Goal: Task Accomplishment & Management: Use online tool/utility

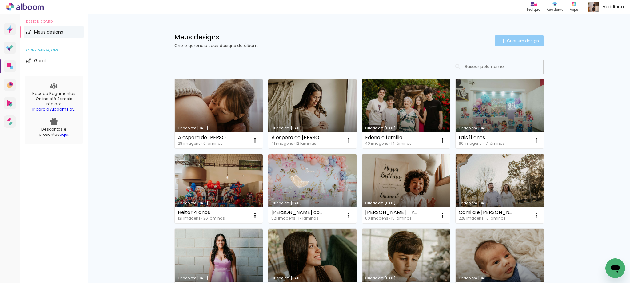
click at [518, 43] on span "Criar um design" at bounding box center [523, 41] width 32 height 4
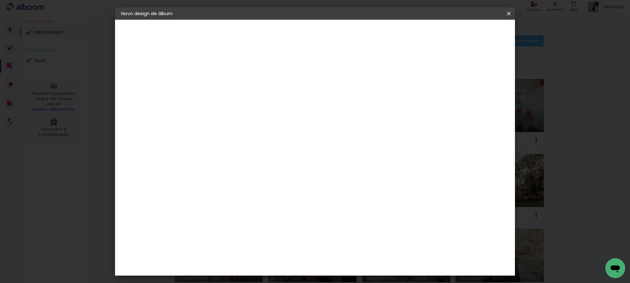
click at [222, 80] on input at bounding box center [222, 83] width 0 height 10
type input "l"
type input "Livia - Acompanhamento"
type paper-input "Livia - Acompanhamento"
click at [0, 0] on slot "Avançar" at bounding box center [0, 0] width 0 height 0
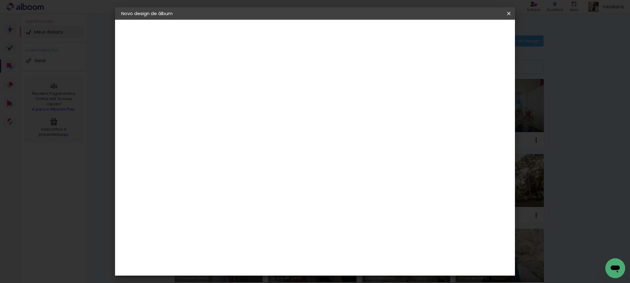
click at [240, 118] on input at bounding box center [237, 117] width 62 height 8
type input "go"
type paper-input "go"
click at [233, 140] on div "Go image" at bounding box center [225, 140] width 15 height 10
click at [0, 0] on slot "Avançar" at bounding box center [0, 0] width 0 height 0
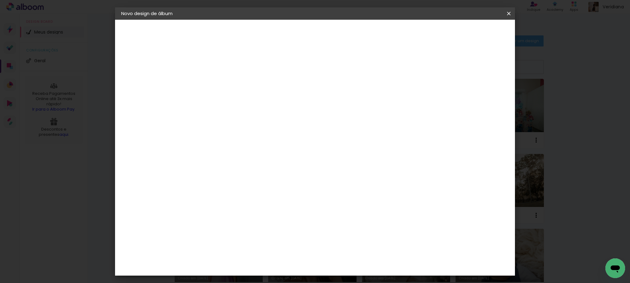
click at [246, 102] on input "text" at bounding box center [234, 107] width 24 height 10
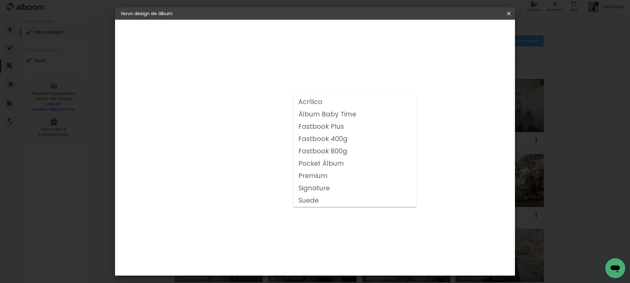
click at [0, 0] on slot "Fastbook 800g" at bounding box center [0, 0] width 0 height 0
type input "Fastbook 800g"
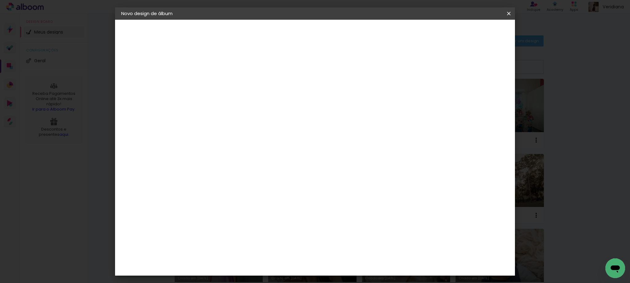
click at [0, 0] on slot "Avançar" at bounding box center [0, 0] width 0 height 0
click at [436, 67] on div at bounding box center [433, 67] width 6 height 6
type paper-checkbox "on"
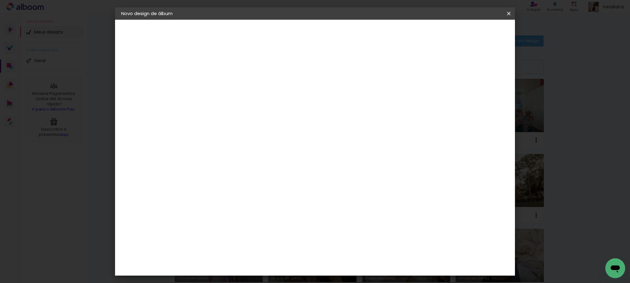
click at [471, 34] on span "Iniciar design" at bounding box center [457, 32] width 28 height 4
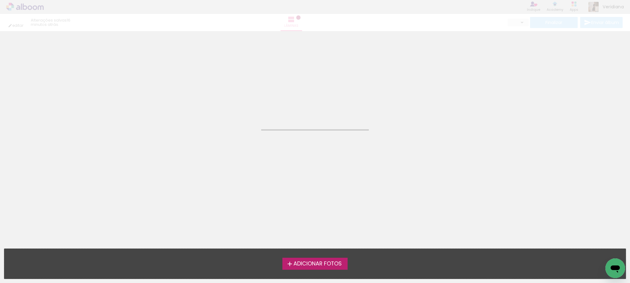
click at [318, 264] on span "Adicionar Fotos" at bounding box center [318, 264] width 48 height 6
click at [0, 0] on input "file" at bounding box center [0, 0] width 0 height 0
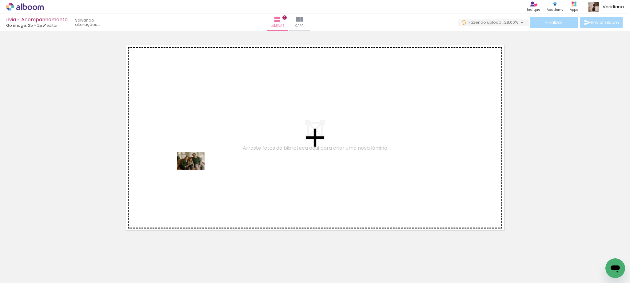
drag, startPoint x: 167, startPoint y: 266, endPoint x: 195, endPoint y: 170, distance: 99.7
click at [195, 170] on quentale-workspace at bounding box center [315, 141] width 630 height 283
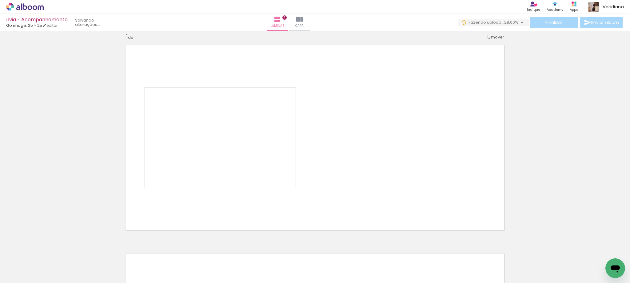
scroll to position [8, 0]
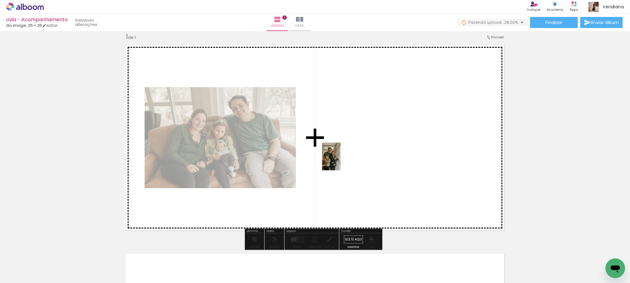
drag, startPoint x: 341, startPoint y: 270, endPoint x: 341, endPoint y: 161, distance: 109.2
click at [341, 161] on quentale-workspace at bounding box center [315, 141] width 630 height 283
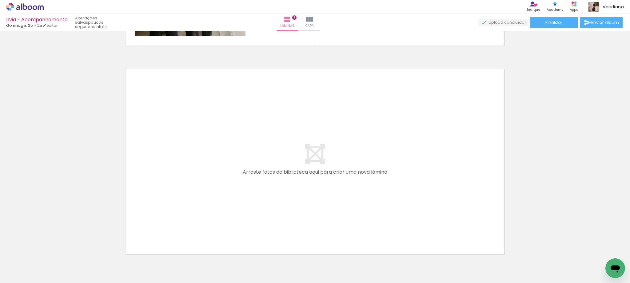
scroll to position [0, 110]
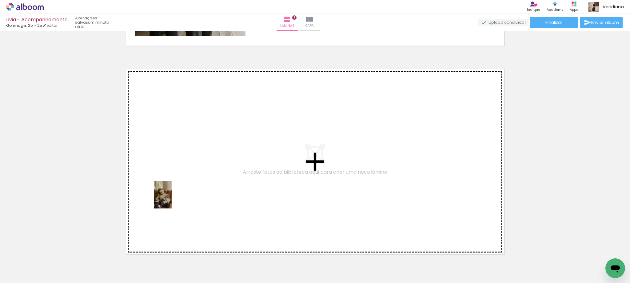
drag, startPoint x: 159, startPoint y: 270, endPoint x: 172, endPoint y: 199, distance: 71.7
click at [172, 199] on quentale-workspace at bounding box center [315, 141] width 630 height 283
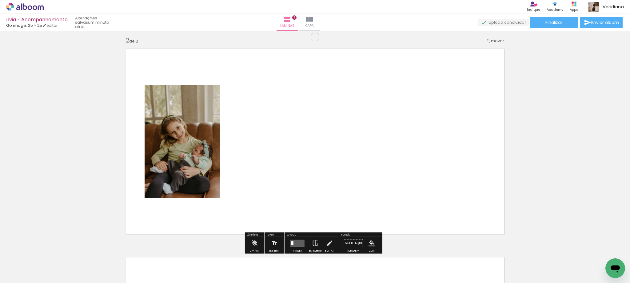
scroll to position [217, 0]
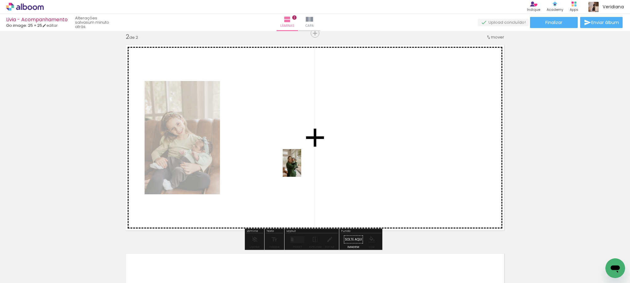
drag, startPoint x: 335, startPoint y: 271, endPoint x: 301, endPoint y: 167, distance: 109.5
click at [301, 167] on quentale-workspace at bounding box center [315, 141] width 630 height 283
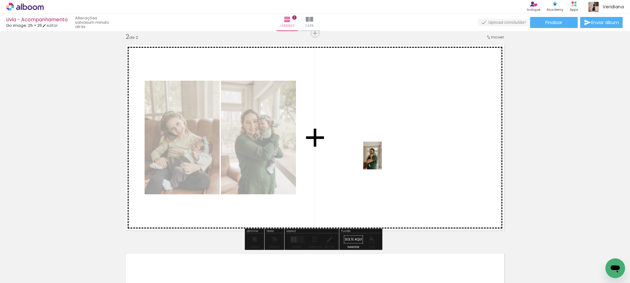
drag, startPoint x: 373, startPoint y: 275, endPoint x: 382, endPoint y: 158, distance: 117.3
click at [382, 158] on quentale-workspace at bounding box center [315, 141] width 630 height 283
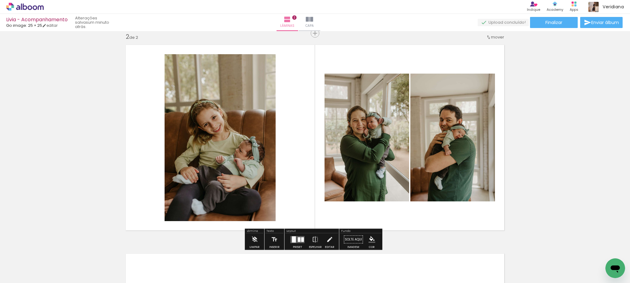
click at [299, 239] on div at bounding box center [299, 239] width 3 height 5
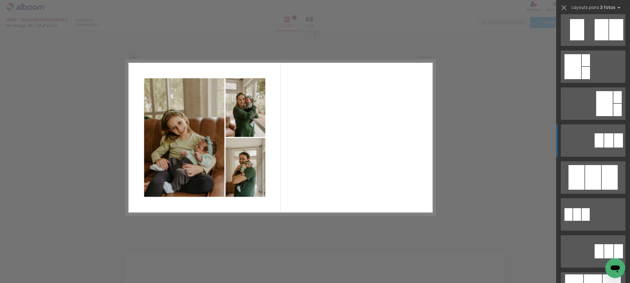
scroll to position [154, 0]
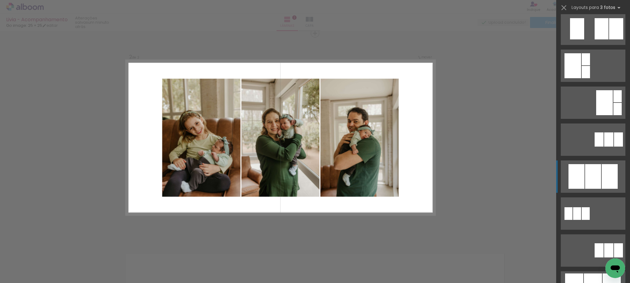
click at [597, 176] on div at bounding box center [593, 176] width 16 height 25
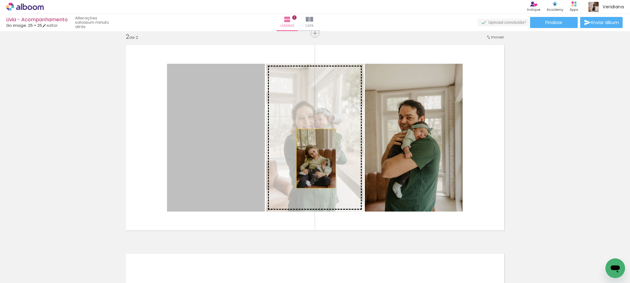
drag, startPoint x: 217, startPoint y: 160, endPoint x: 314, endPoint y: 158, distance: 97.3
click at [0, 0] on slot at bounding box center [0, 0] width 0 height 0
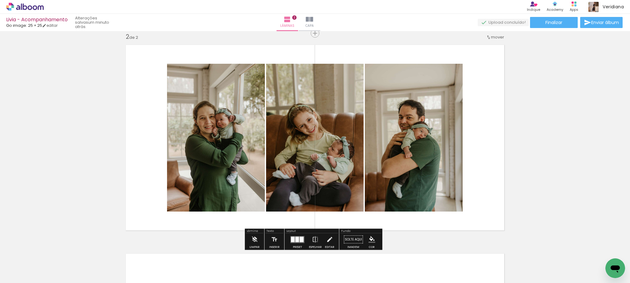
click at [300, 238] on div at bounding box center [302, 239] width 4 height 6
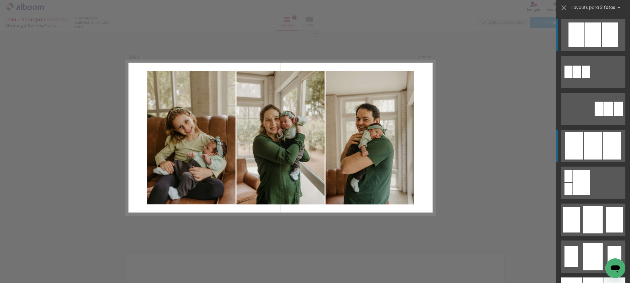
scroll to position [326, 0]
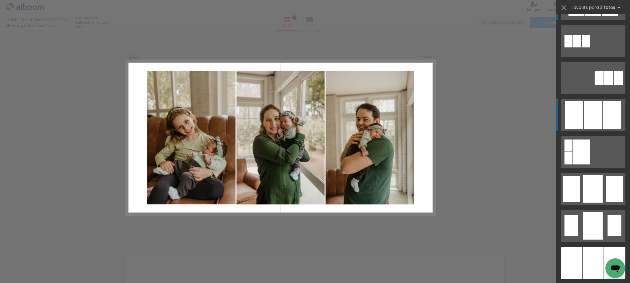
click at [598, 112] on div at bounding box center [593, 115] width 18 height 28
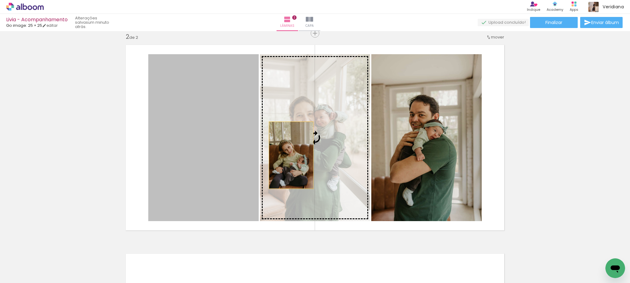
drag, startPoint x: 207, startPoint y: 158, endPoint x: 289, endPoint y: 155, distance: 81.6
click at [0, 0] on slot at bounding box center [0, 0] width 0 height 0
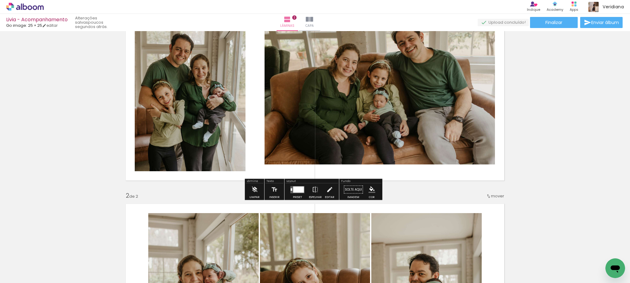
scroll to position [62, 0]
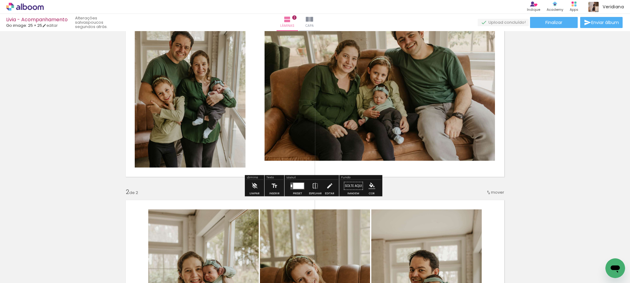
click at [294, 186] on div at bounding box center [298, 185] width 11 height 6
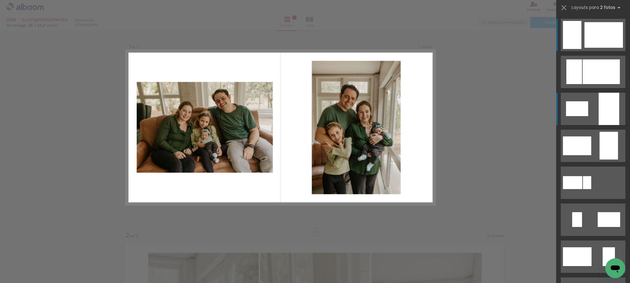
scroll to position [8, 0]
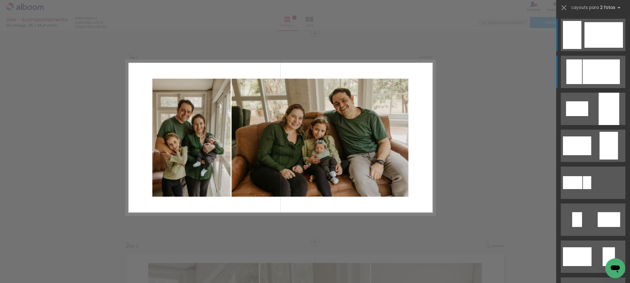
click at [583, 72] on div at bounding box center [601, 71] width 37 height 25
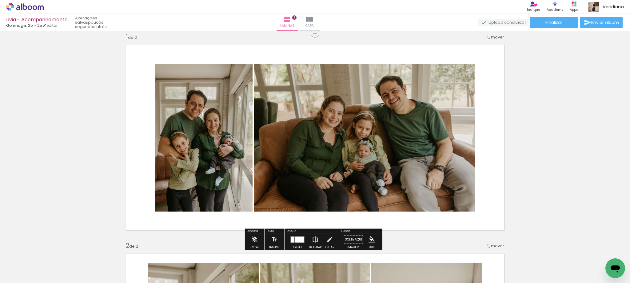
click at [314, 239] on iron-icon at bounding box center [315, 239] width 7 height 12
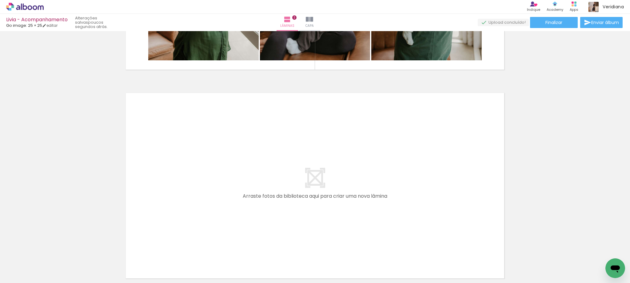
scroll to position [0, 129]
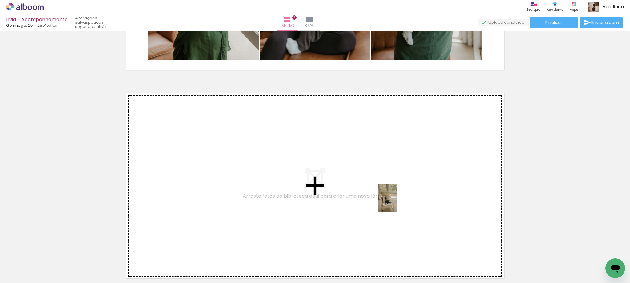
drag, startPoint x: 419, startPoint y: 271, endPoint x: 397, endPoint y: 201, distance: 73.7
click at [397, 201] on quentale-workspace at bounding box center [315, 141] width 630 height 283
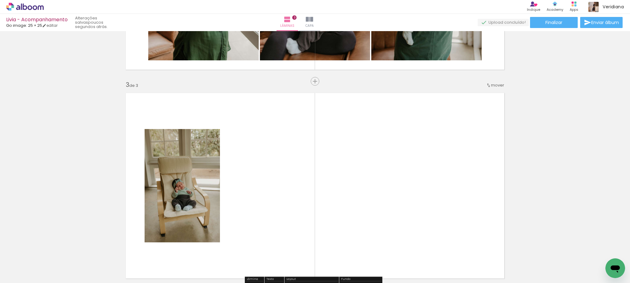
scroll to position [425, 0]
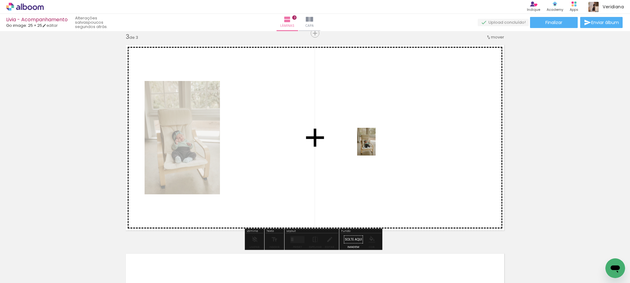
drag, startPoint x: 454, startPoint y: 266, endPoint x: 376, endPoint y: 146, distance: 142.7
click at [376, 146] on quentale-workspace at bounding box center [315, 141] width 630 height 283
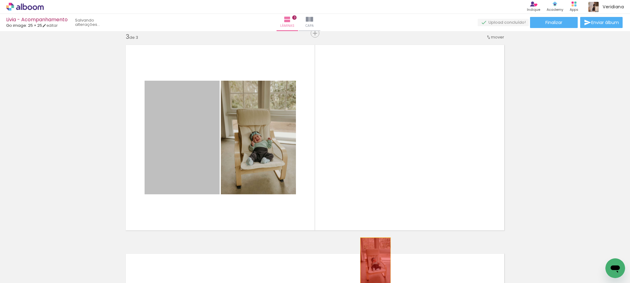
drag, startPoint x: 196, startPoint y: 161, endPoint x: 373, endPoint y: 260, distance: 203.2
click at [373, 260] on quentale-workspace at bounding box center [315, 141] width 630 height 283
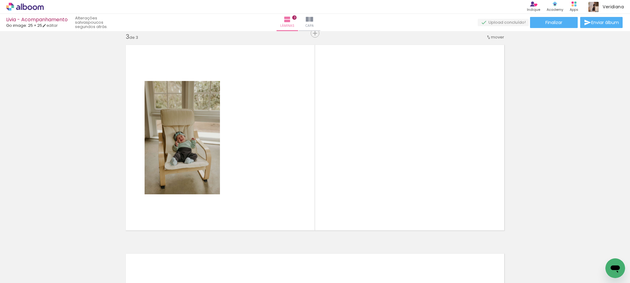
scroll to position [0, 284]
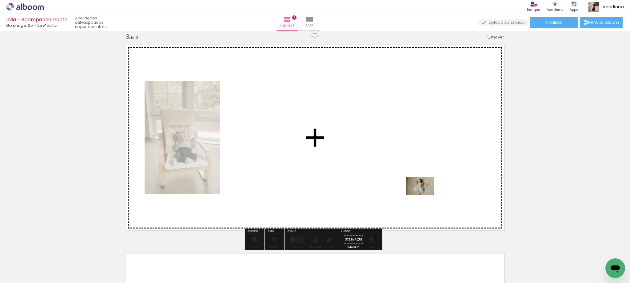
drag, startPoint x: 442, startPoint y: 269, endPoint x: 427, endPoint y: 184, distance: 87.0
click at [427, 184] on quentale-workspace at bounding box center [315, 141] width 630 height 283
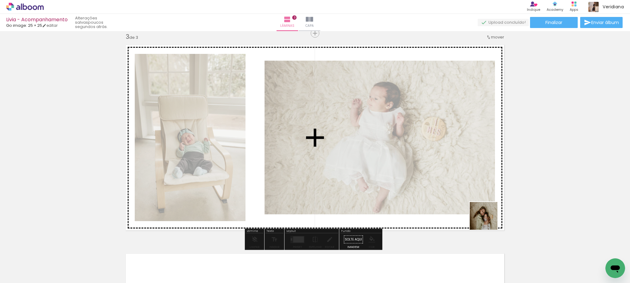
drag, startPoint x: 564, startPoint y: 262, endPoint x: 435, endPoint y: 187, distance: 149.2
click at [435, 187] on quentale-workspace at bounding box center [315, 141] width 630 height 283
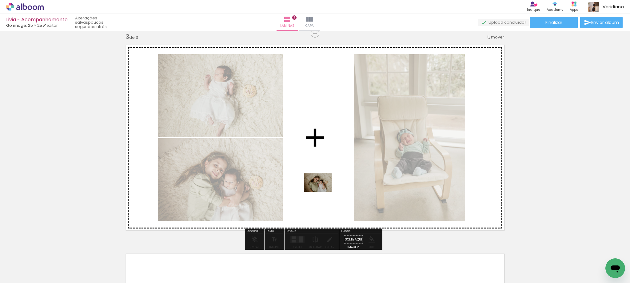
drag, startPoint x: 544, startPoint y: 268, endPoint x: 321, endPoint y: 191, distance: 235.2
click at [321, 191] on quentale-workspace at bounding box center [315, 141] width 630 height 283
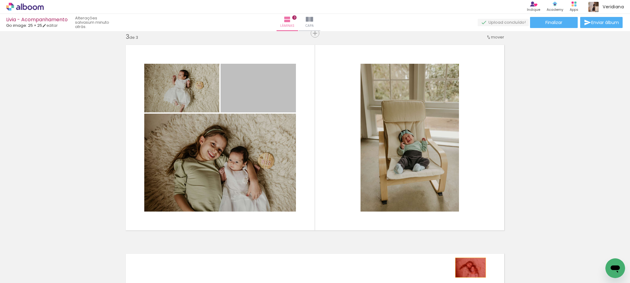
drag, startPoint x: 272, startPoint y: 94, endPoint x: 468, endPoint y: 267, distance: 262.3
click at [468, 267] on quentale-workspace at bounding box center [315, 141] width 630 height 283
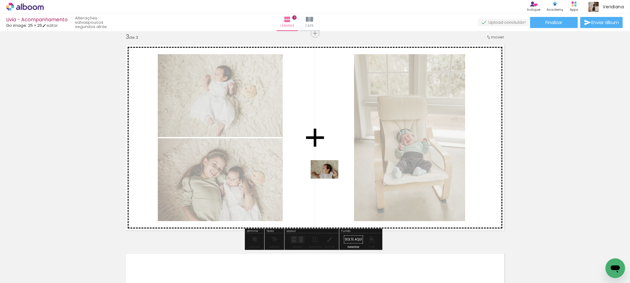
drag, startPoint x: 508, startPoint y: 269, endPoint x: 326, endPoint y: 175, distance: 204.8
click at [326, 175] on quentale-workspace at bounding box center [315, 141] width 630 height 283
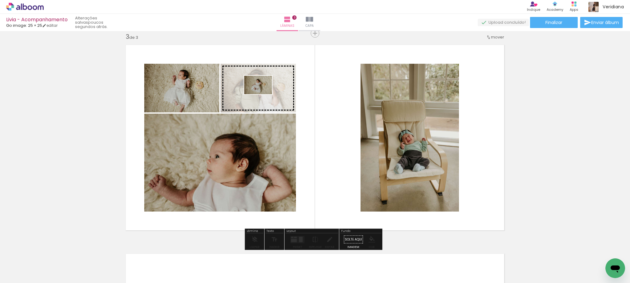
drag, startPoint x: 475, startPoint y: 267, endPoint x: 263, endPoint y: 94, distance: 273.5
click at [263, 94] on quentale-workspace at bounding box center [315, 141] width 630 height 283
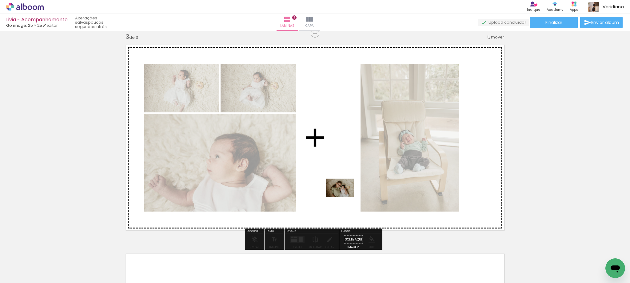
drag, startPoint x: 541, startPoint y: 269, endPoint x: 325, endPoint y: 189, distance: 230.4
click at [325, 189] on quentale-workspace at bounding box center [315, 141] width 630 height 283
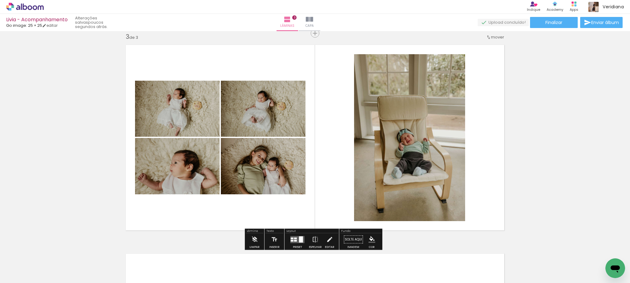
click at [291, 239] on quentale-layouter at bounding box center [298, 239] width 14 height 7
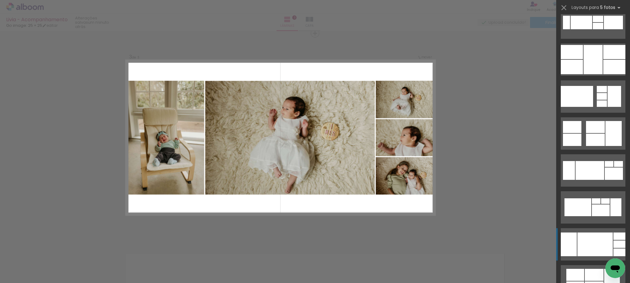
scroll to position [523, 0]
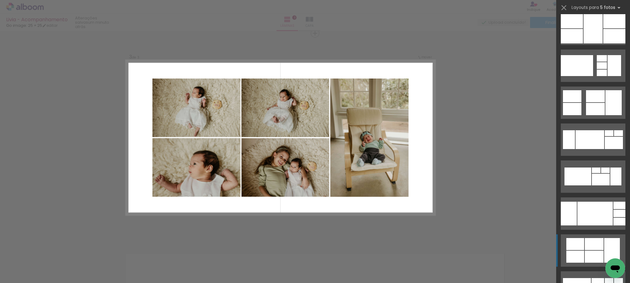
click at [592, 244] on div at bounding box center [594, 244] width 19 height 12
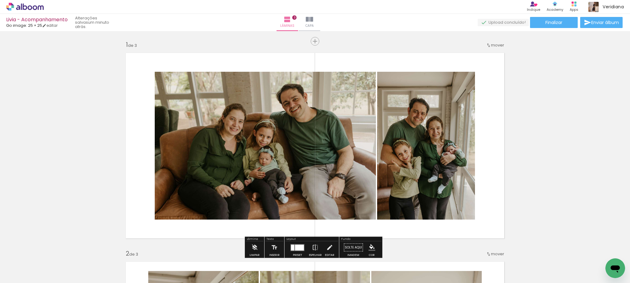
scroll to position [0, 0]
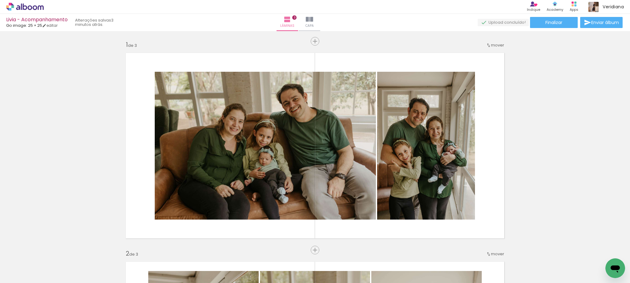
click at [42, 26] on span "Go image: 25 × 25" at bounding box center [24, 25] width 36 height 6
click at [53, 26] on link "editar" at bounding box center [49, 25] width 15 height 5
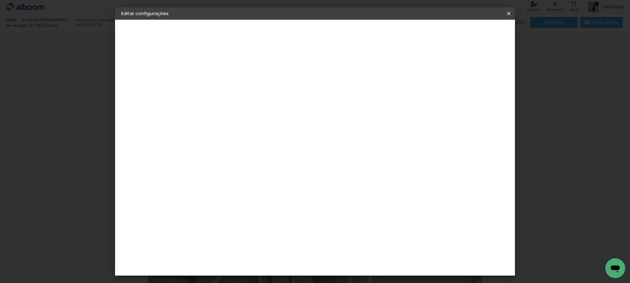
click at [152, 90] on small "25.4 × 50.8 cm" at bounding box center [152, 90] width 27 height 4
click at [255, 102] on div "Escolha o tamanho" at bounding box center [238, 114] width 36 height 29
click at [255, 100] on div "Escolha o tamanho" at bounding box center [238, 114] width 36 height 29
click at [241, 72] on div "Opções disponíveis Acrílico Álbum Baby Time Fastbook Plus Fastbook 400g Fastboo…" at bounding box center [237, 46] width 85 height 52
click at [0, 0] on slot "Voltar" at bounding box center [0, 0] width 0 height 0
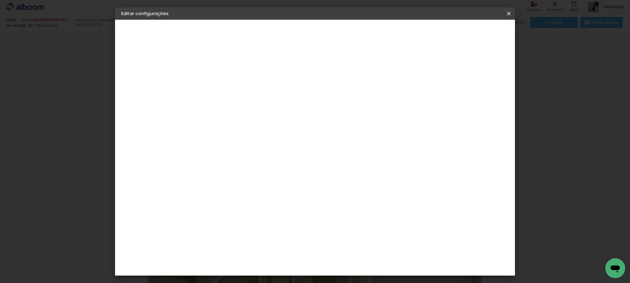
click at [304, 31] on paper-button "Voltar" at bounding box center [291, 32] width 25 height 10
click at [249, 31] on header "Informações Dê um título ao seu álbum. Avançar" at bounding box center [222, 38] width 54 height 37
click at [0, 0] on slot "Avançar" at bounding box center [0, 0] width 0 height 0
click at [260, 114] on input at bounding box center [237, 117] width 62 height 8
type input "go"
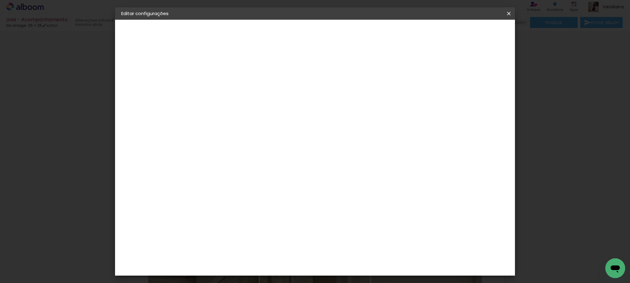
type paper-input "go"
click at [254, 142] on paper-item "Go image" at bounding box center [231, 140] width 54 height 16
click at [0, 0] on slot "Avançar" at bounding box center [0, 0] width 0 height 0
click at [246, 102] on input "text" at bounding box center [234, 107] width 24 height 10
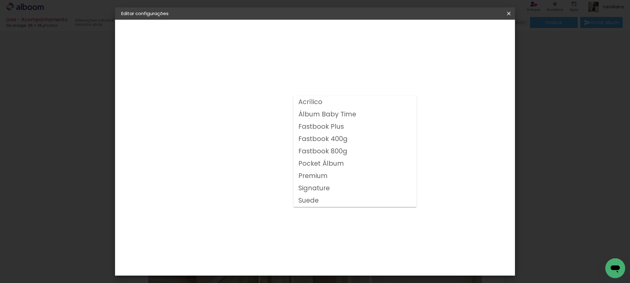
click at [0, 0] on slot "Fastbook 800g" at bounding box center [0, 0] width 0 height 0
type input "Fastbook 800g"
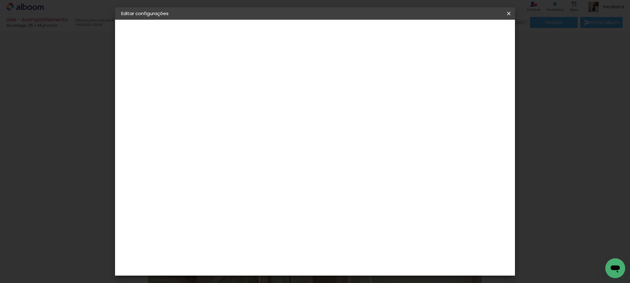
click at [263, 175] on span "30 × 20" at bounding box center [249, 185] width 29 height 20
click at [0, 0] on slot "Avançar" at bounding box center [0, 0] width 0 height 0
click at [436, 65] on div at bounding box center [433, 67] width 6 height 6
type paper-checkbox "on"
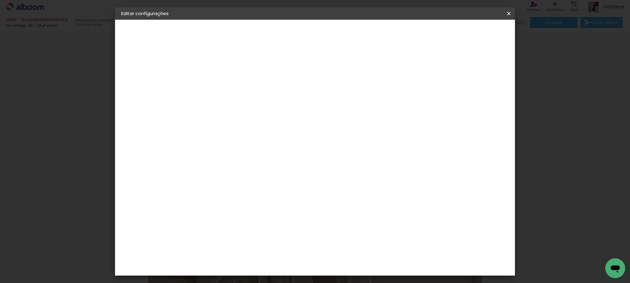
click at [471, 32] on span "Salvar configurações" at bounding box center [448, 32] width 46 height 4
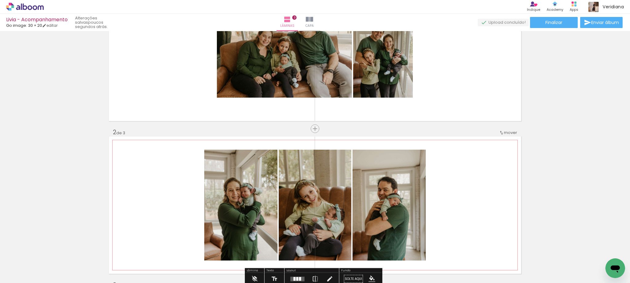
scroll to position [62, 0]
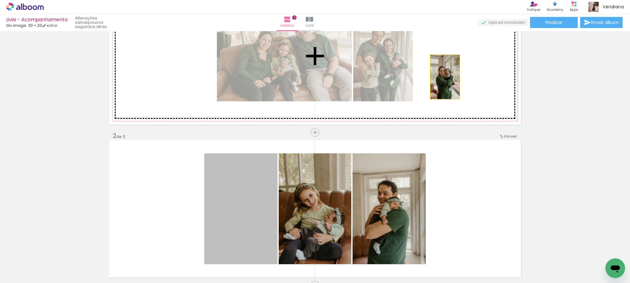
drag, startPoint x: 249, startPoint y: 211, endPoint x: 380, endPoint y: 198, distance: 131.2
click at [451, 70] on div "Inserir lâmina 1 de 3 Inserir lâmina 2 de 3 Inserir lâmina 3 de 3" at bounding box center [315, 277] width 630 height 611
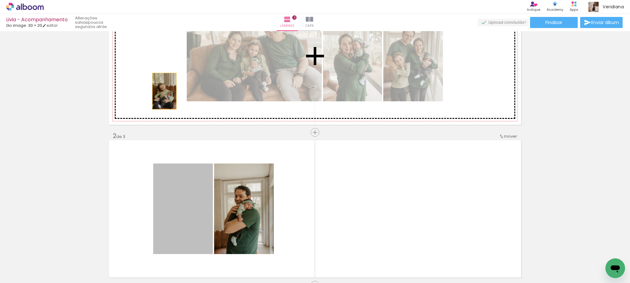
drag, startPoint x: 184, startPoint y: 215, endPoint x: 240, endPoint y: 243, distance: 62.2
click at [160, 78] on div "Inserir lâmina 1 de 3 Inserir lâmina 2 de 3 Inserir lâmina 3 de 3" at bounding box center [315, 277] width 630 height 611
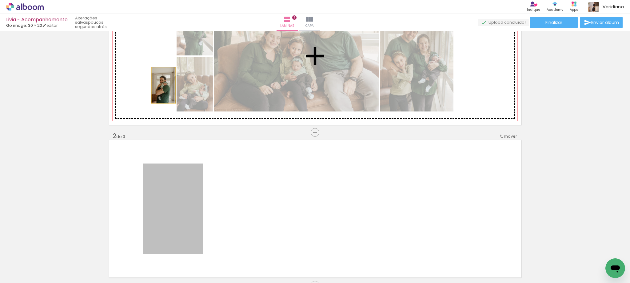
drag, startPoint x: 164, startPoint y: 147, endPoint x: 161, endPoint y: 85, distance: 61.6
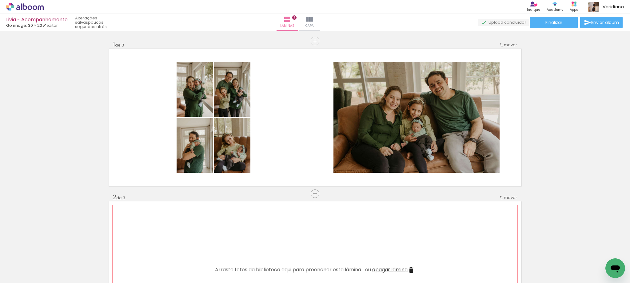
scroll to position [0, 0]
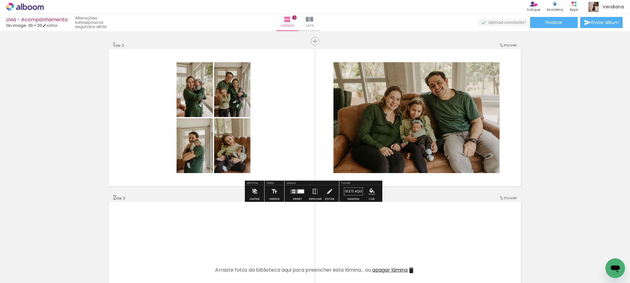
click at [299, 190] on div at bounding box center [301, 191] width 6 height 4
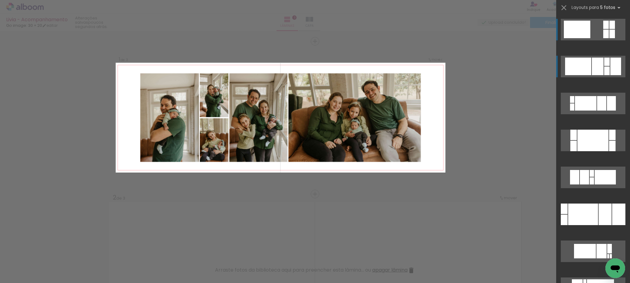
click at [604, 61] on div at bounding box center [607, 62] width 6 height 8
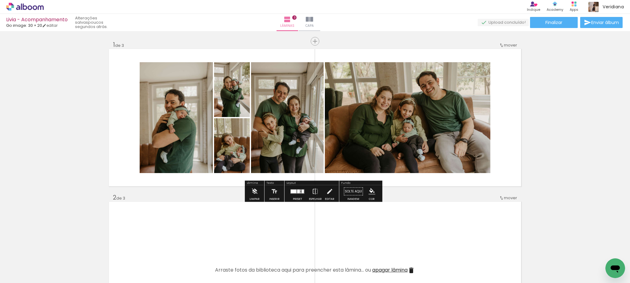
click at [301, 193] on quentale-layouter at bounding box center [298, 191] width 14 height 5
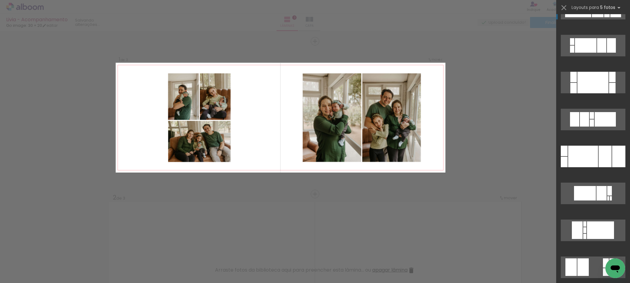
scroll to position [160, 0]
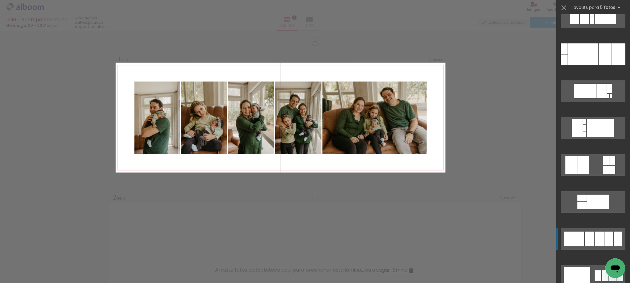
click at [591, 236] on div at bounding box center [589, 238] width 9 height 15
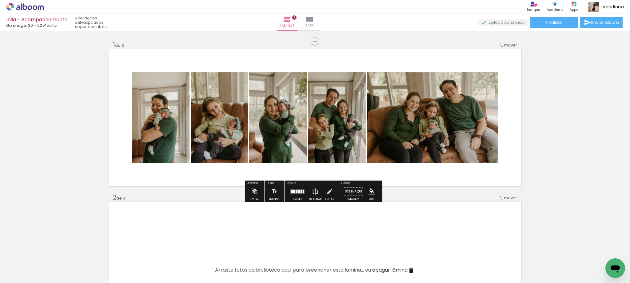
click at [315, 190] on iron-icon at bounding box center [315, 191] width 7 height 12
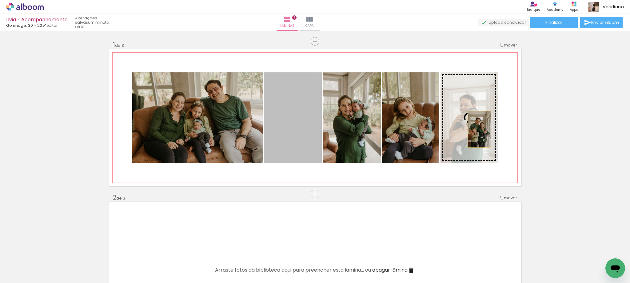
drag, startPoint x: 300, startPoint y: 136, endPoint x: 477, endPoint y: 129, distance: 177.1
click at [0, 0] on slot at bounding box center [0, 0] width 0 height 0
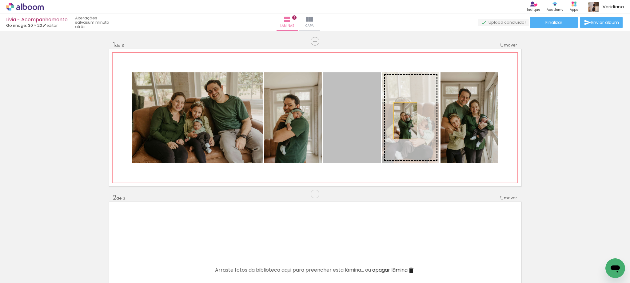
drag, startPoint x: 348, startPoint y: 118, endPoint x: 403, endPoint y: 121, distance: 54.8
click at [0, 0] on slot at bounding box center [0, 0] width 0 height 0
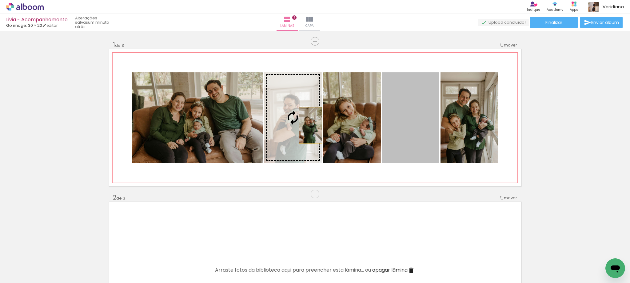
drag, startPoint x: 416, startPoint y: 136, endPoint x: 308, endPoint y: 125, distance: 108.5
click at [0, 0] on slot at bounding box center [0, 0] width 0 height 0
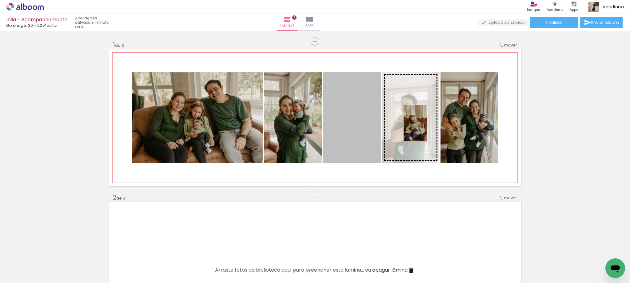
drag, startPoint x: 356, startPoint y: 123, endPoint x: 431, endPoint y: 123, distance: 74.5
click at [0, 0] on slot at bounding box center [0, 0] width 0 height 0
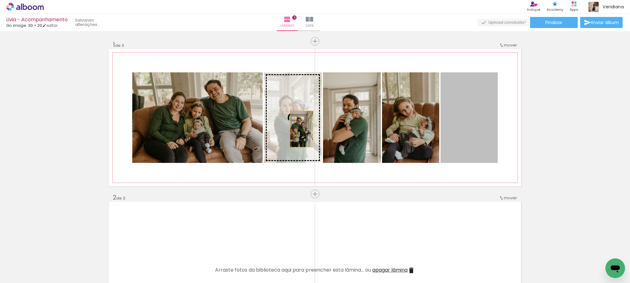
drag, startPoint x: 471, startPoint y: 135, endPoint x: 299, endPoint y: 129, distance: 171.5
click at [0, 0] on slot at bounding box center [0, 0] width 0 height 0
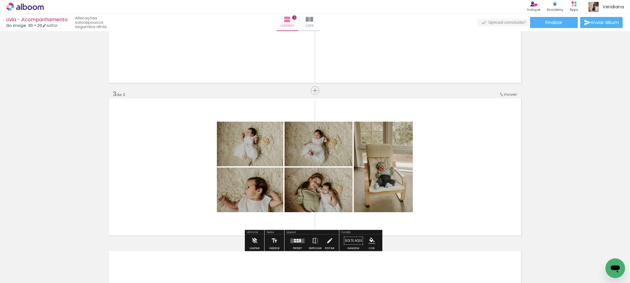
scroll to position [246, 0]
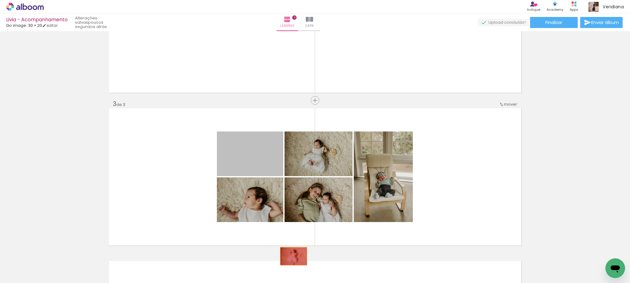
drag, startPoint x: 267, startPoint y: 166, endPoint x: 292, endPoint y: 261, distance: 98.0
click at [292, 261] on quentale-workspace at bounding box center [315, 141] width 630 height 283
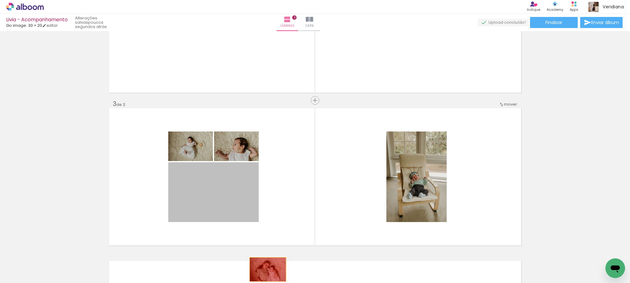
drag, startPoint x: 256, startPoint y: 202, endPoint x: 244, endPoint y: 187, distance: 18.8
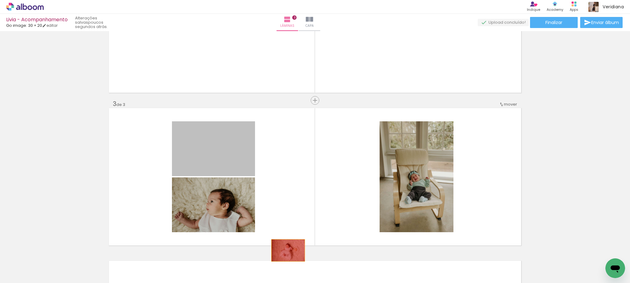
drag, startPoint x: 222, startPoint y: 150, endPoint x: 293, endPoint y: 268, distance: 137.3
click at [293, 268] on quentale-workspace at bounding box center [315, 141] width 630 height 283
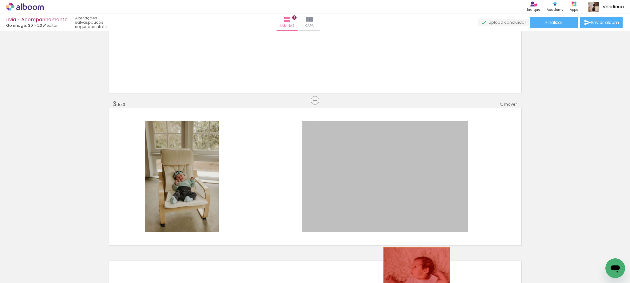
drag, startPoint x: 352, startPoint y: 190, endPoint x: 268, endPoint y: 213, distance: 86.7
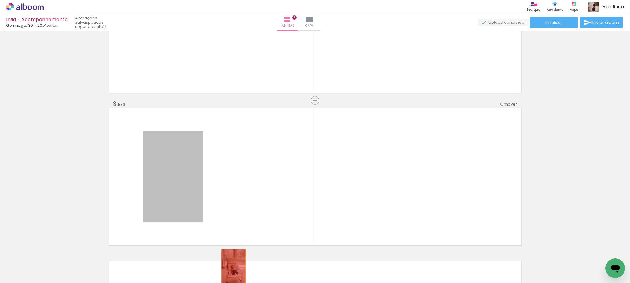
drag, startPoint x: 184, startPoint y: 188, endPoint x: 231, endPoint y: 267, distance: 91.8
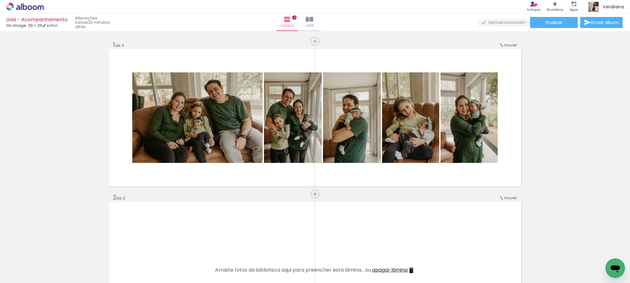
scroll to position [0, 284]
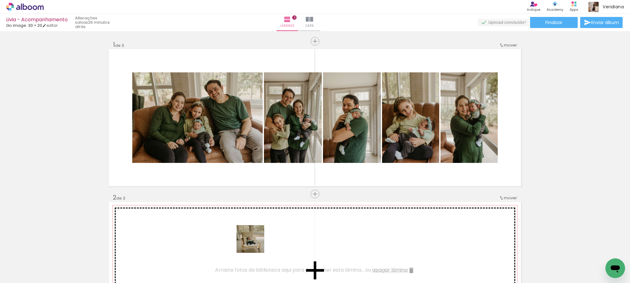
drag, startPoint x: 260, startPoint y: 270, endPoint x: 249, endPoint y: 221, distance: 50.2
click at [249, 221] on quentale-workspace at bounding box center [315, 141] width 630 height 283
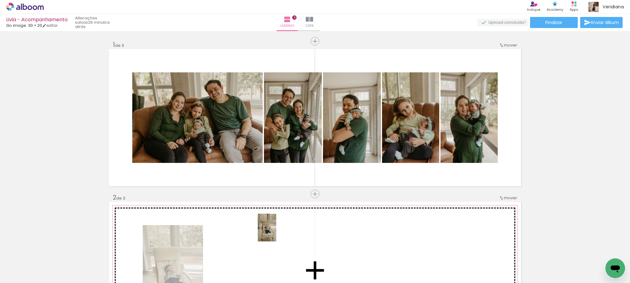
drag, startPoint x: 295, startPoint y: 266, endPoint x: 276, endPoint y: 232, distance: 39.1
click at [276, 232] on quentale-workspace at bounding box center [315, 141] width 630 height 283
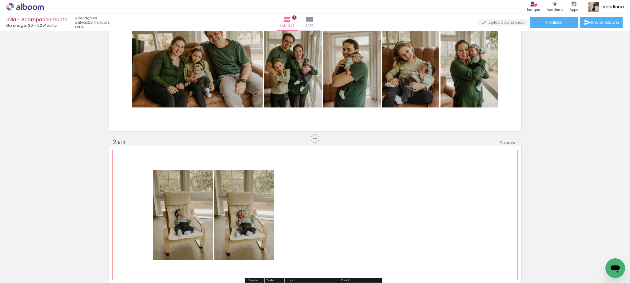
scroll to position [92, 0]
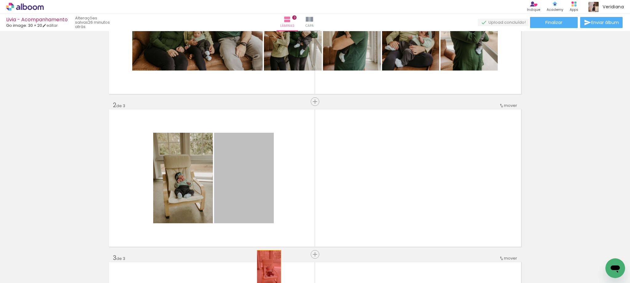
drag, startPoint x: 247, startPoint y: 185, endPoint x: 267, endPoint y: 268, distance: 86.1
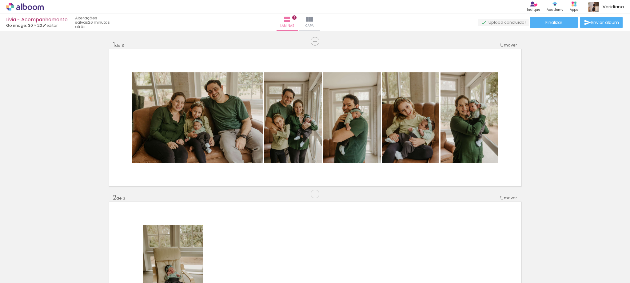
click at [433, 199] on quentale-workspace at bounding box center [315, 141] width 630 height 283
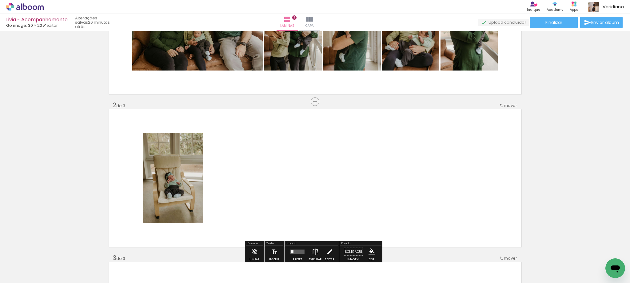
scroll to position [0, 284]
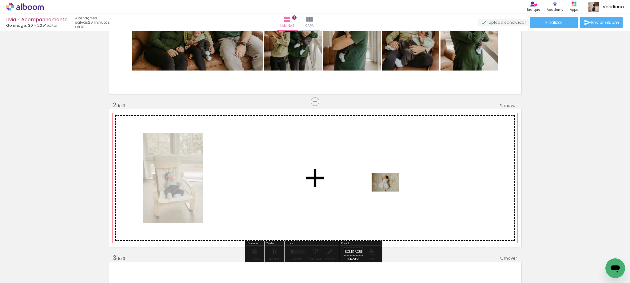
drag, startPoint x: 434, startPoint y: 264, endPoint x: 390, endPoint y: 191, distance: 84.9
click at [390, 191] on quentale-workspace at bounding box center [315, 141] width 630 height 283
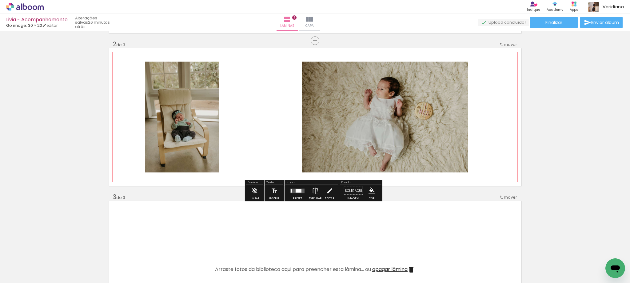
scroll to position [154, 0]
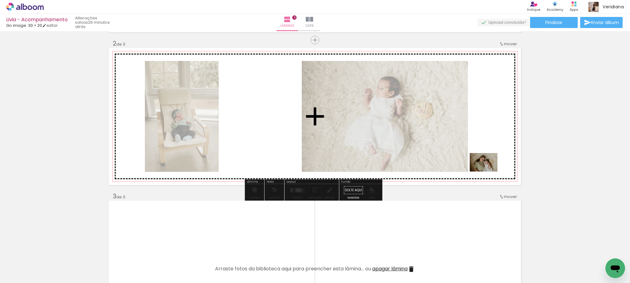
drag, startPoint x: 541, startPoint y: 266, endPoint x: 488, endPoint y: 171, distance: 108.4
click at [488, 171] on quentale-workspace at bounding box center [315, 141] width 630 height 283
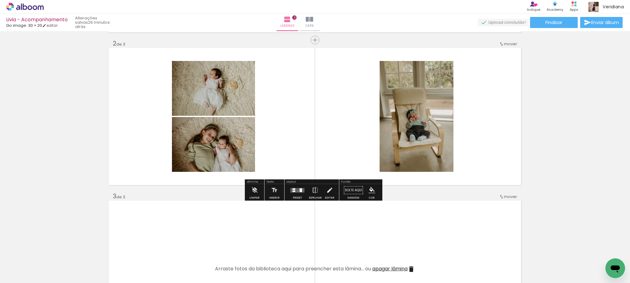
click at [296, 191] on quentale-layouter at bounding box center [298, 190] width 14 height 5
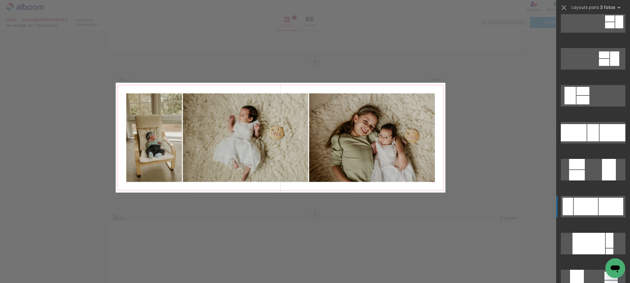
scroll to position [92, 0]
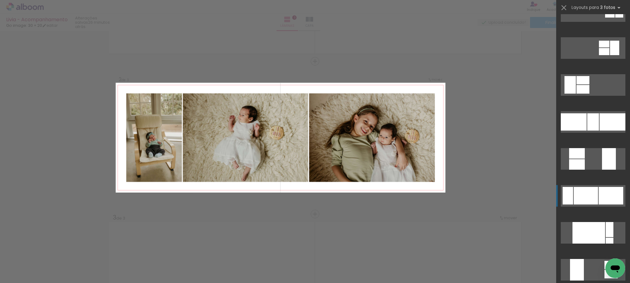
click at [599, 189] on div at bounding box center [611, 196] width 25 height 18
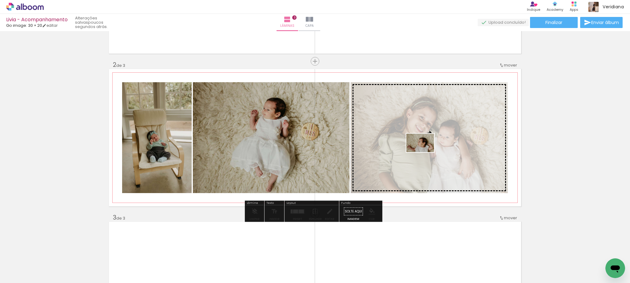
drag, startPoint x: 503, startPoint y: 267, endPoint x: 428, endPoint y: 152, distance: 136.7
click at [428, 152] on quentale-workspace at bounding box center [315, 141] width 630 height 283
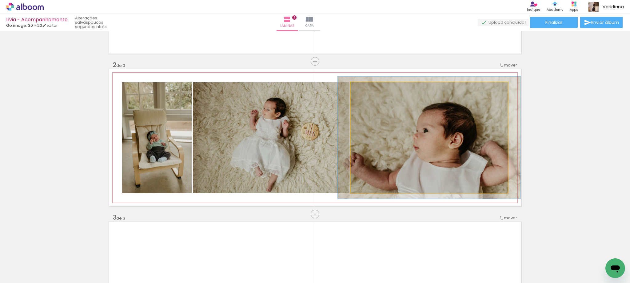
type paper-slider "112"
click at [365, 89] on div at bounding box center [368, 89] width 6 height 6
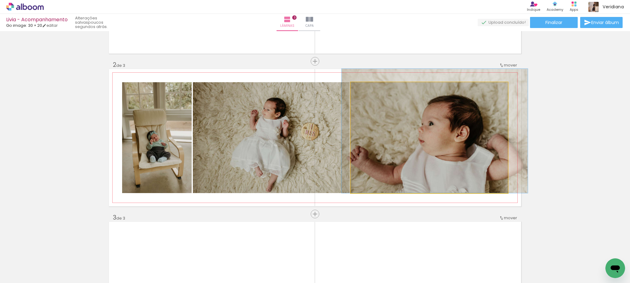
drag, startPoint x: 436, startPoint y: 140, endPoint x: 442, endPoint y: 124, distance: 16.9
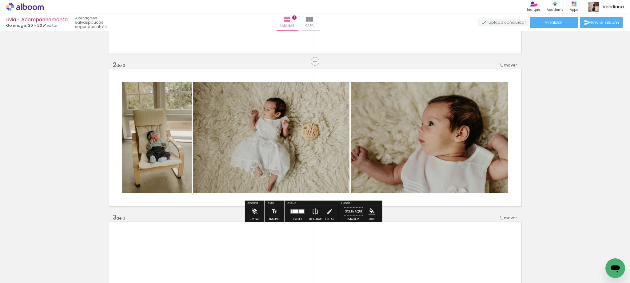
click at [593, 116] on div "Inserir lâmina 1 de 3 Inserir lâmina 2 de 3 Inserir lâmina 3 de 3" at bounding box center [315, 206] width 630 height 611
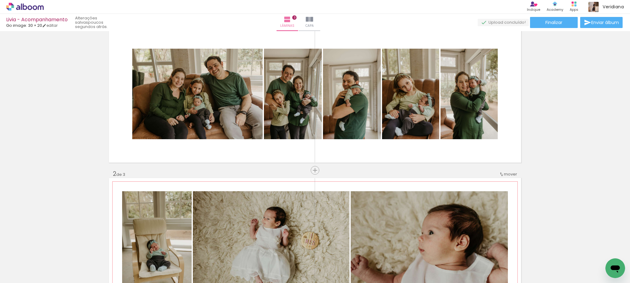
scroll to position [10, 0]
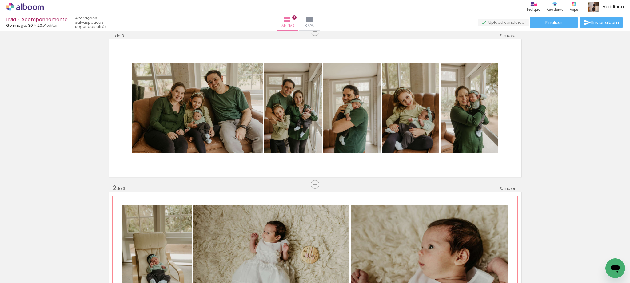
click at [509, 188] on span "mover" at bounding box center [510, 188] width 13 height 6
click at [490, 185] on span "antes da" at bounding box center [483, 187] width 18 height 10
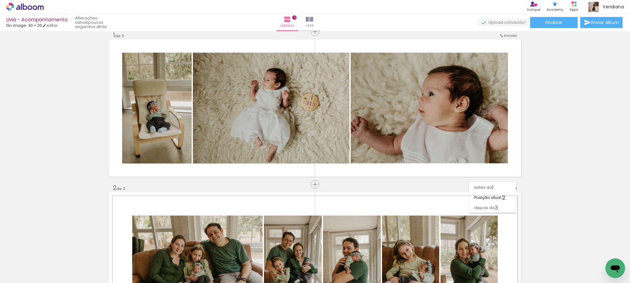
scroll to position [0, 0]
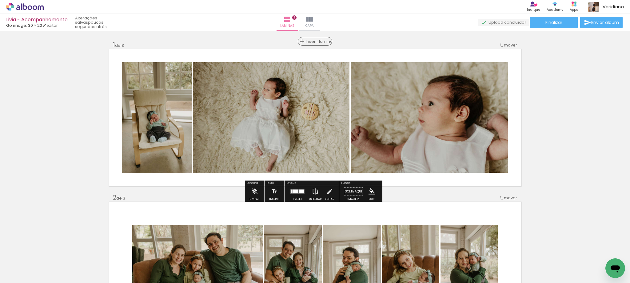
click at [312, 41] on span "Inserir lâmina" at bounding box center [318, 41] width 24 height 4
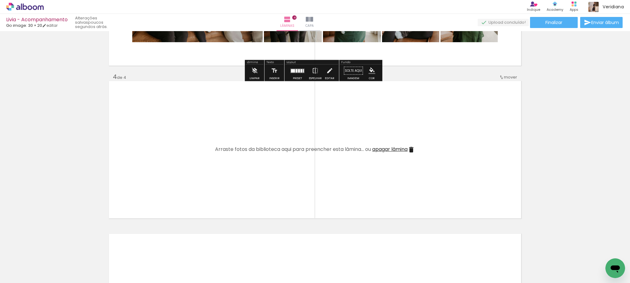
scroll to position [462, 0]
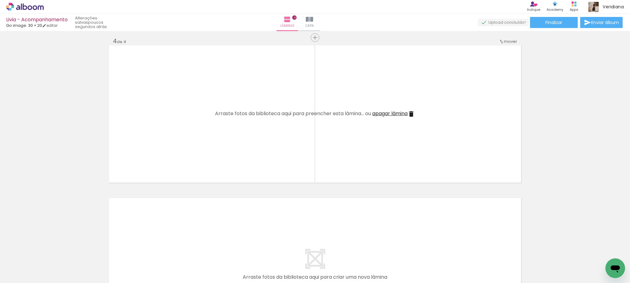
click at [17, 276] on span "Adicionar Fotos" at bounding box center [22, 274] width 18 height 7
click at [0, 0] on input "file" at bounding box center [0, 0] width 0 height 0
